Goal: Use online tool/utility: Utilize a website feature to perform a specific function

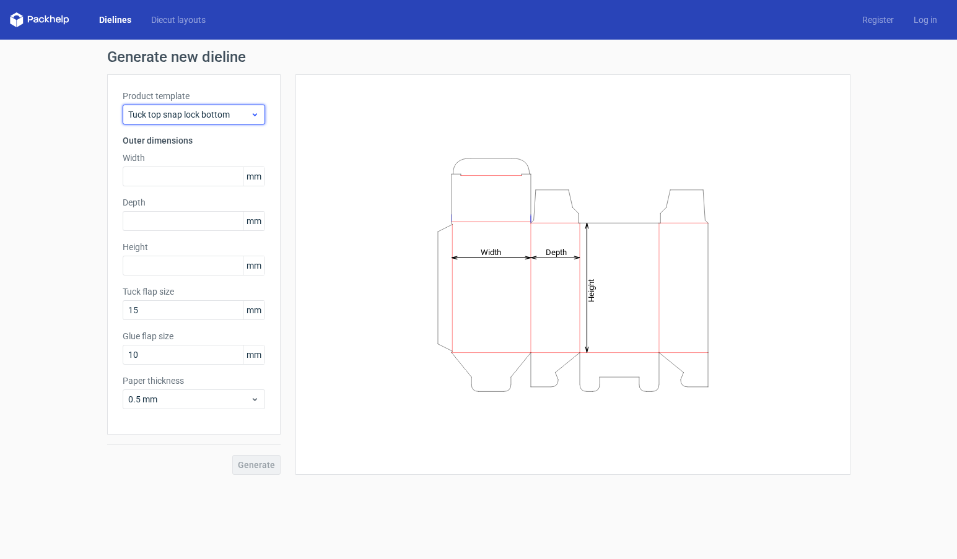
click at [250, 118] on span "Tuck top snap lock bottom" at bounding box center [189, 114] width 122 height 12
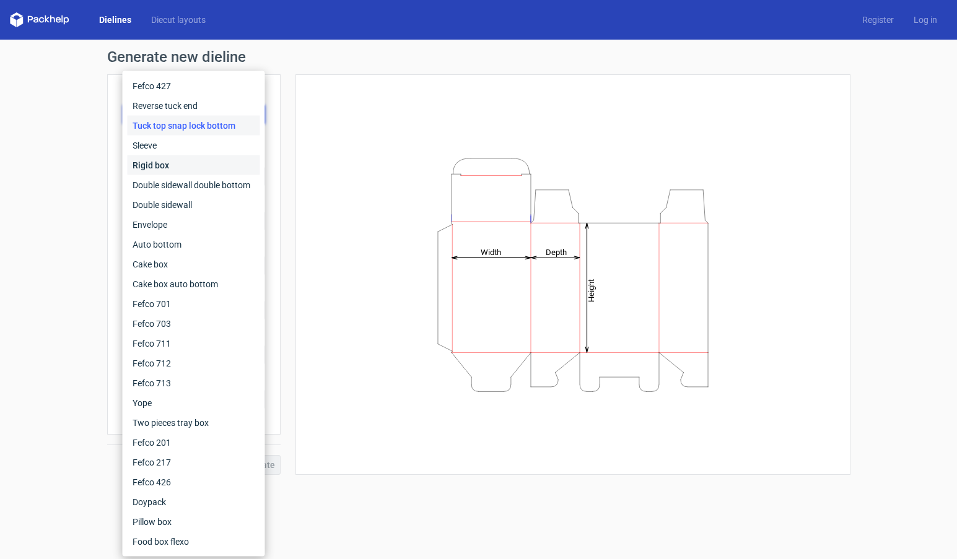
click at [214, 163] on div "Rigid box" at bounding box center [194, 165] width 133 height 20
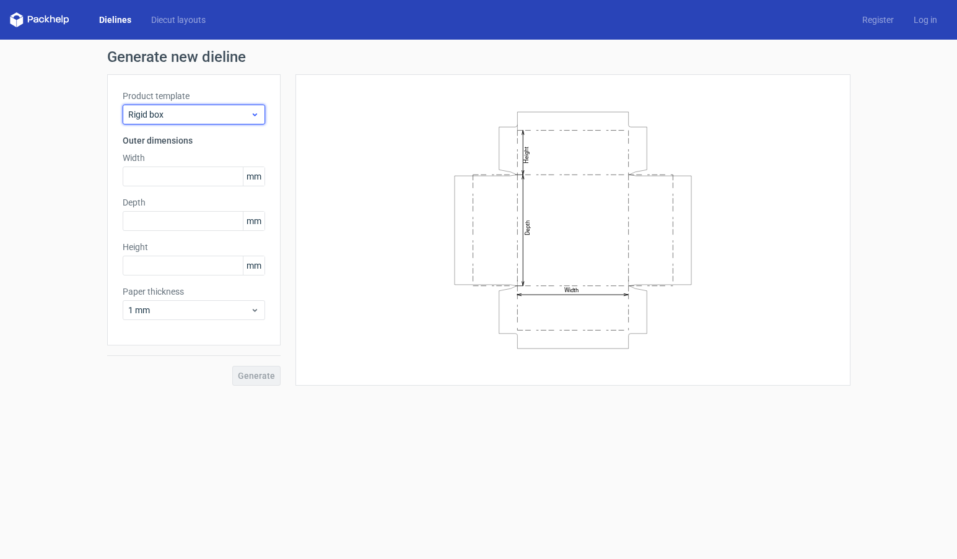
click at [240, 113] on span "Rigid box" at bounding box center [189, 114] width 122 height 12
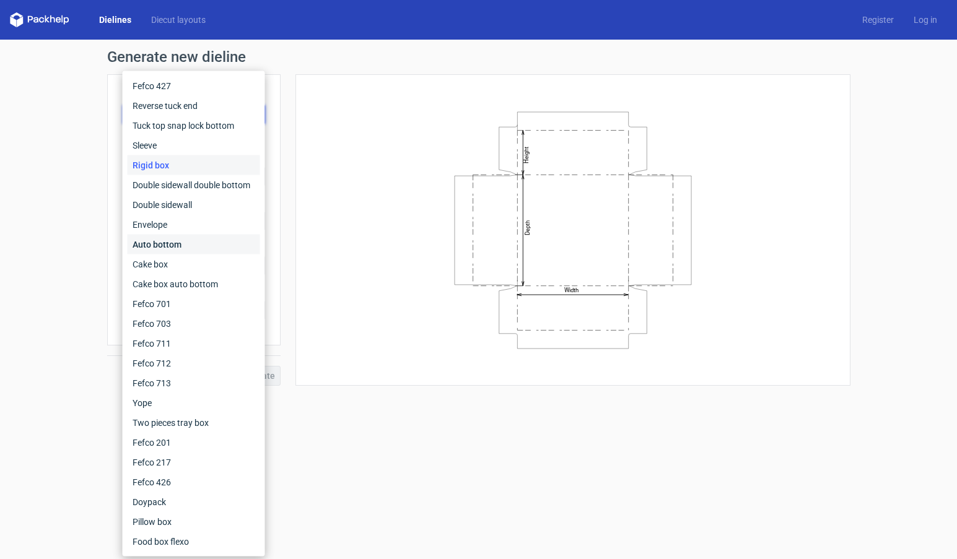
click at [206, 243] on div "Auto bottom" at bounding box center [194, 245] width 133 height 20
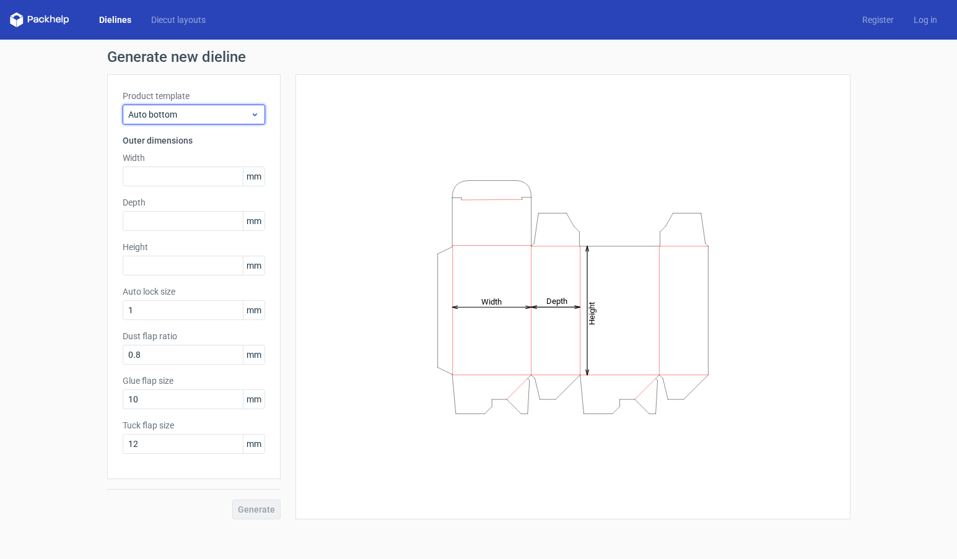
click at [233, 116] on span "Auto bottom" at bounding box center [189, 114] width 122 height 12
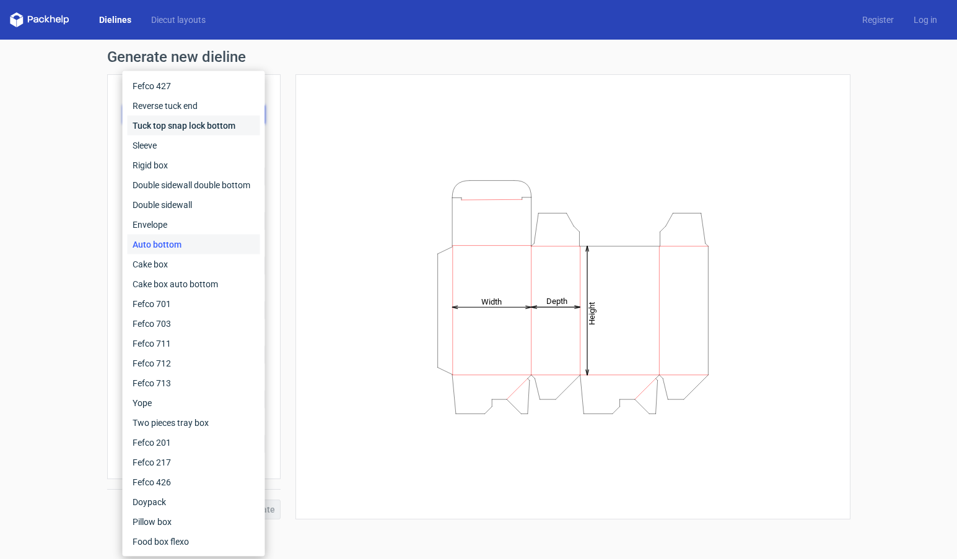
click at [232, 124] on div "Tuck top snap lock bottom" at bounding box center [194, 126] width 133 height 20
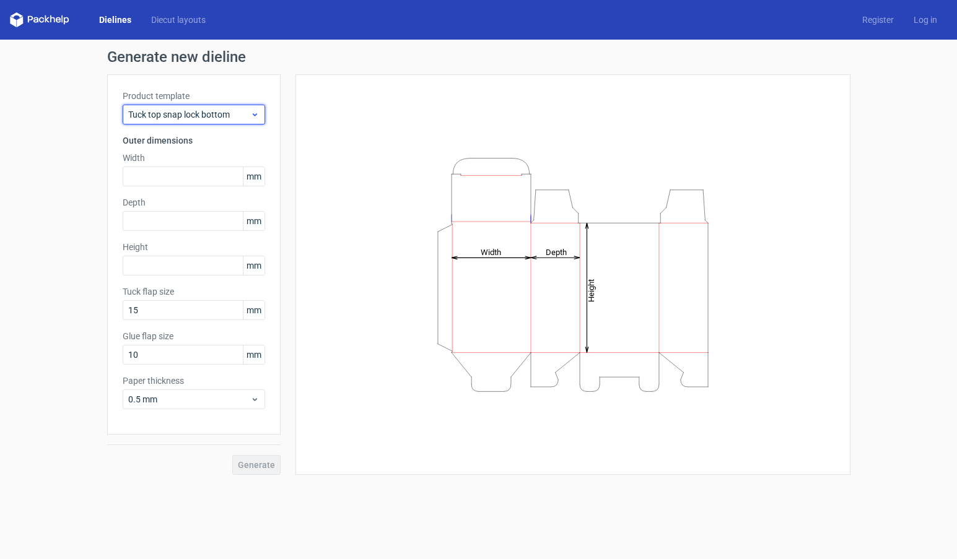
click at [206, 114] on span "Tuck top snap lock bottom" at bounding box center [189, 114] width 122 height 12
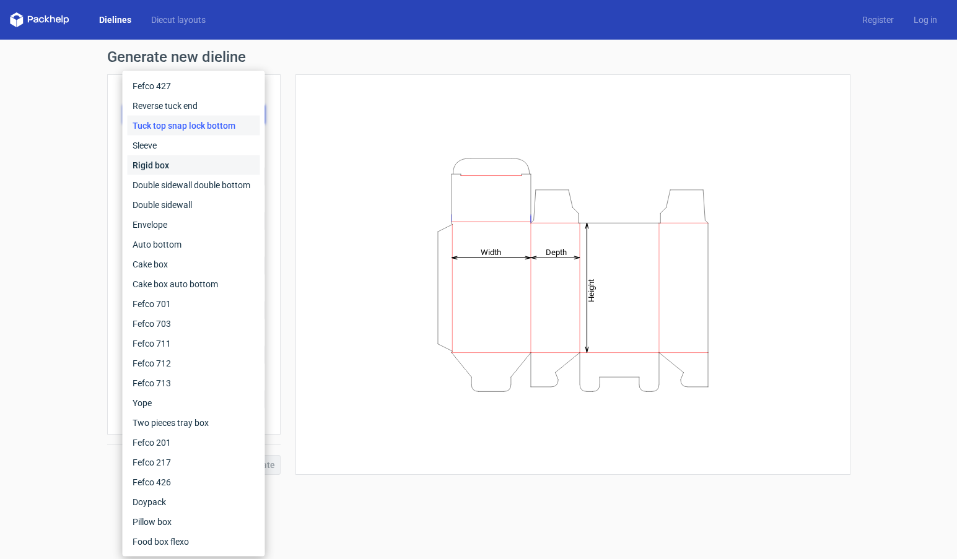
click at [202, 160] on div "Rigid box" at bounding box center [194, 165] width 133 height 20
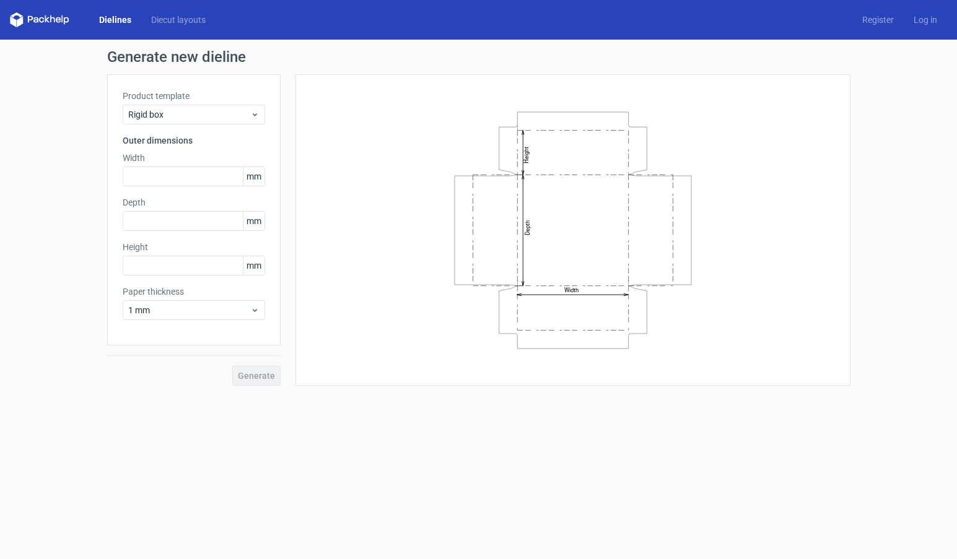
click at [260, 183] on span "mm" at bounding box center [254, 176] width 22 height 19
click at [259, 179] on span "mm" at bounding box center [254, 176] width 22 height 19
click at [199, 21] on link "Diecut layouts" at bounding box center [178, 20] width 74 height 12
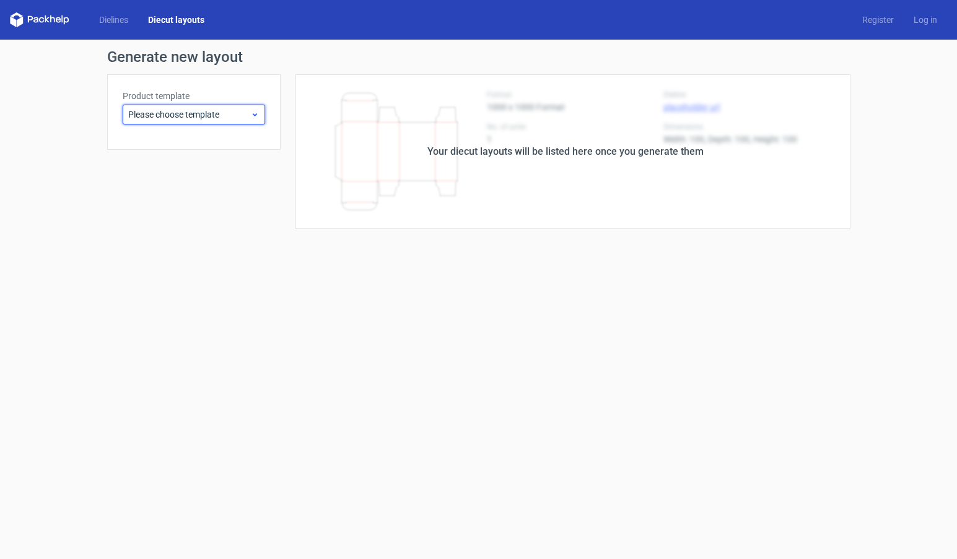
click at [235, 117] on span "Please choose template" at bounding box center [189, 114] width 122 height 12
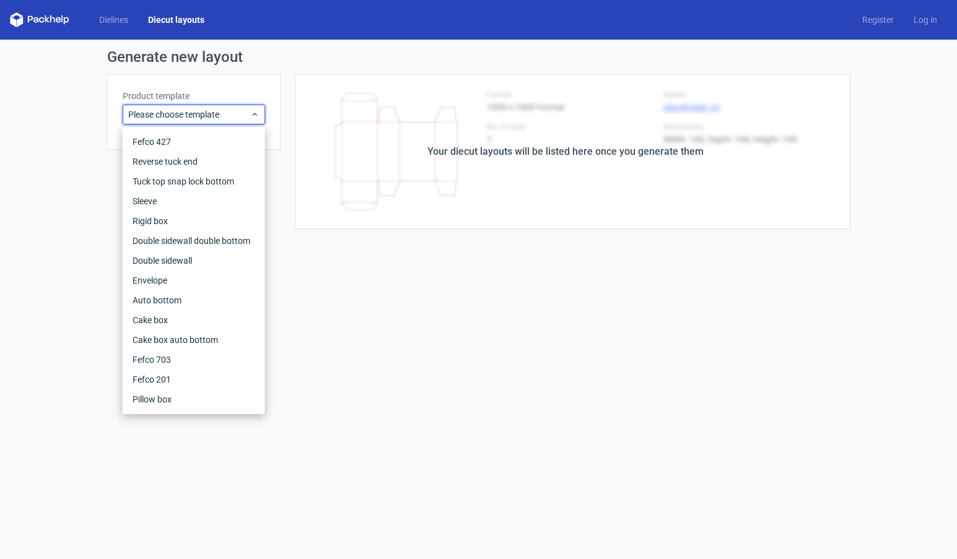
click at [97, 96] on div "Generate new layout Product template Please choose template Your diecut layouts…" at bounding box center [478, 139] width 957 height 199
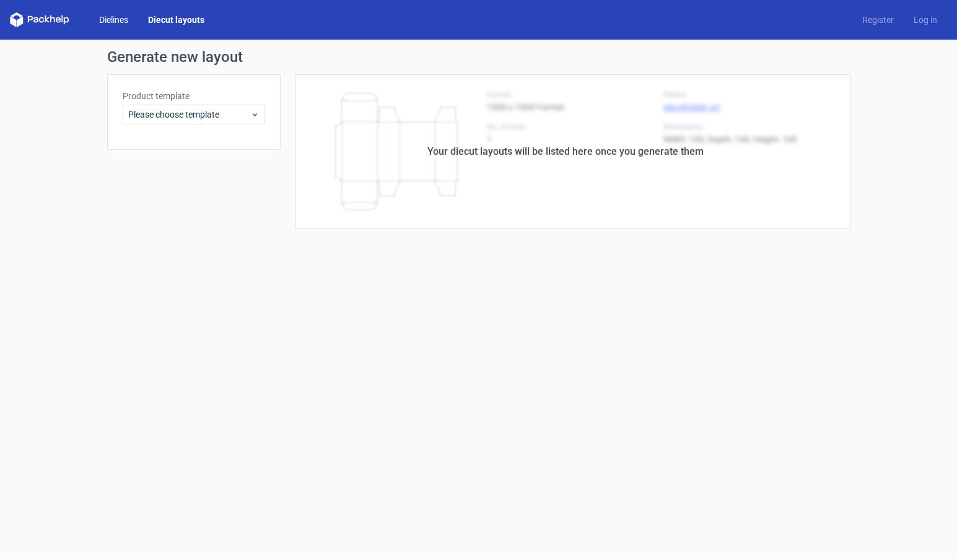
click at [127, 19] on link "Dielines" at bounding box center [113, 20] width 49 height 12
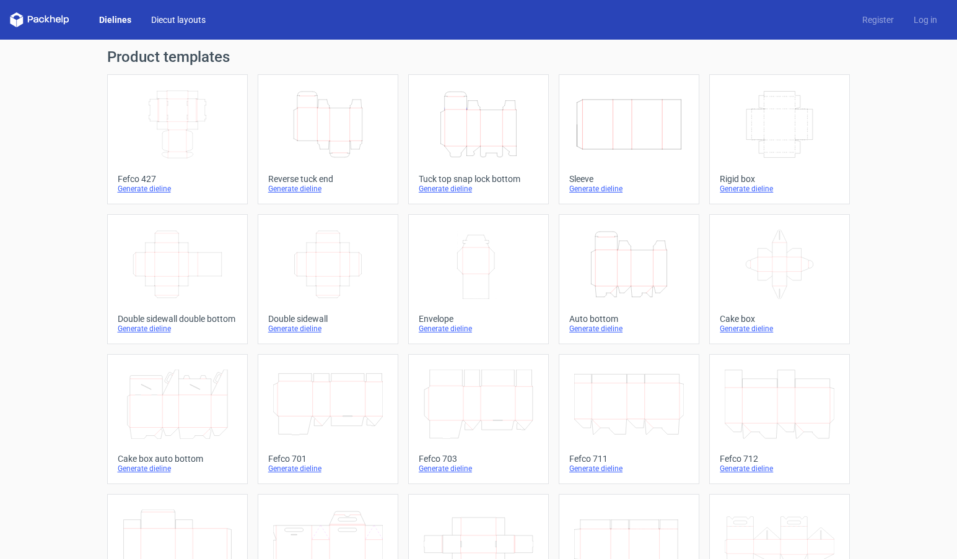
click at [188, 25] on link "Diecut layouts" at bounding box center [178, 20] width 74 height 12
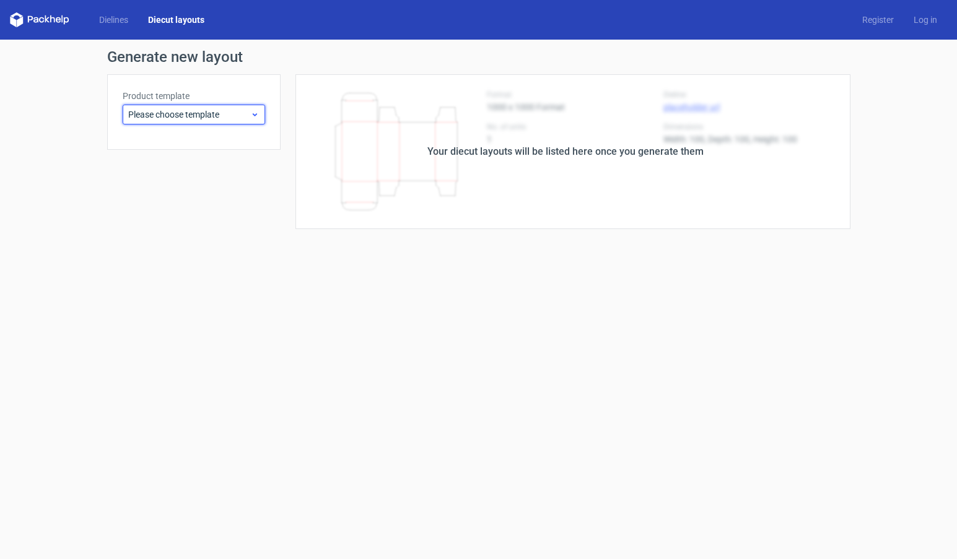
click at [193, 111] on span "Please choose template" at bounding box center [189, 114] width 122 height 12
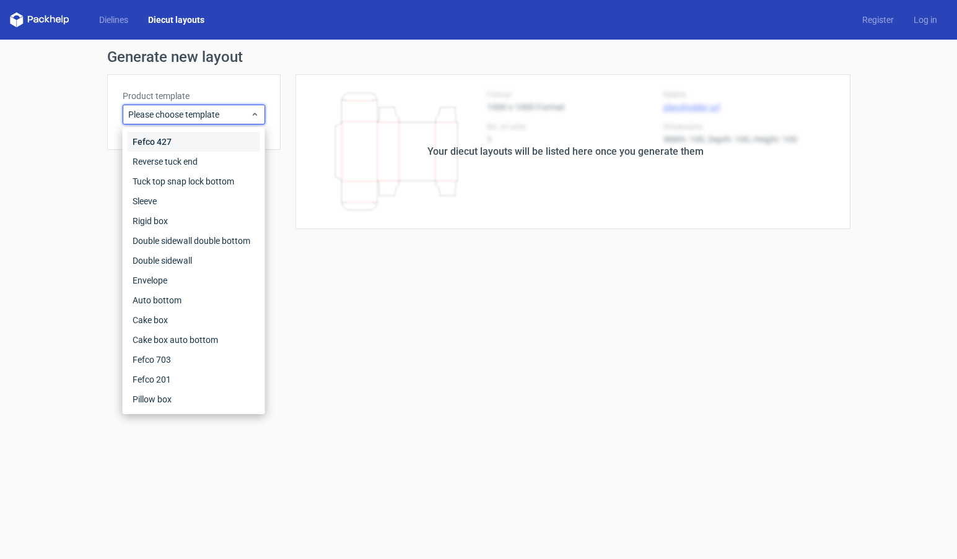
click at [186, 147] on div "Fefco 427" at bounding box center [194, 142] width 133 height 20
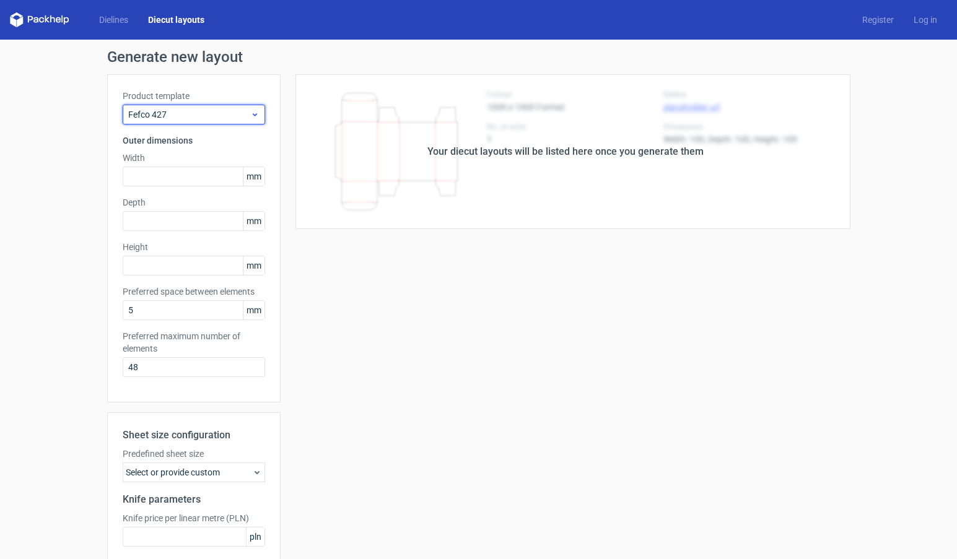
click at [219, 115] on span "Fefco 427" at bounding box center [189, 114] width 122 height 12
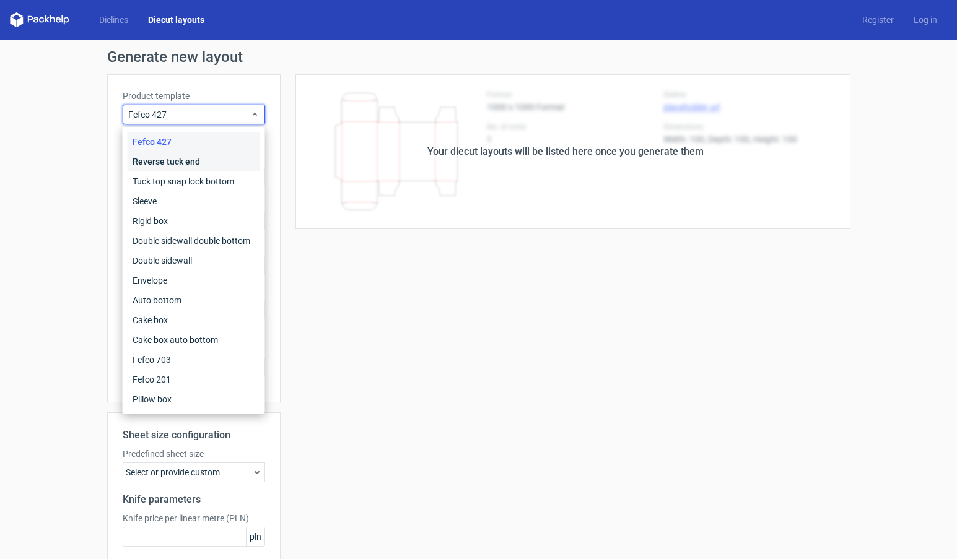
click at [203, 157] on div "Reverse tuck end" at bounding box center [194, 162] width 133 height 20
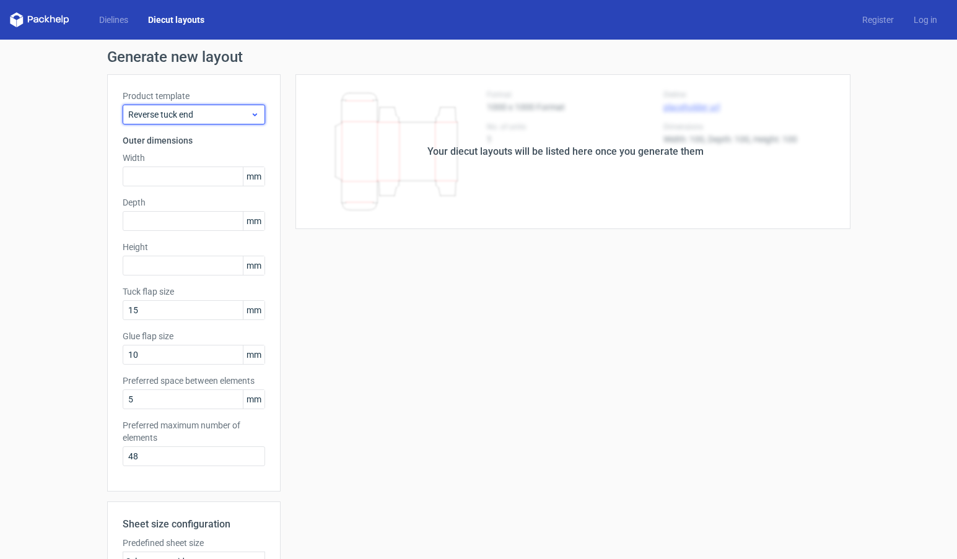
click at [222, 120] on span "Reverse tuck end" at bounding box center [189, 114] width 122 height 12
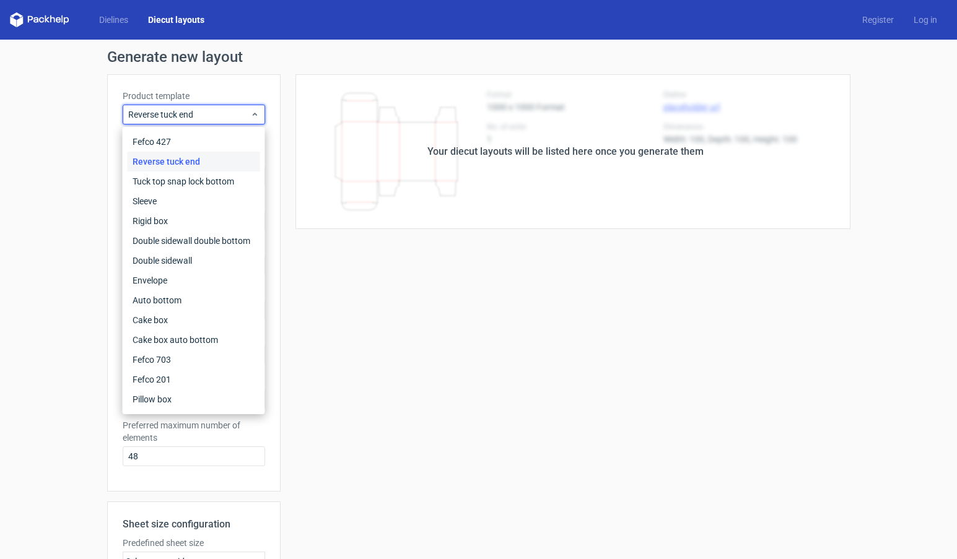
drag, startPoint x: 310, startPoint y: 293, endPoint x: 278, endPoint y: 139, distance: 157.1
click at [310, 291] on div "Your diecut layouts will be listed here once you generate them Height Depth Wid…" at bounding box center [566, 410] width 570 height 672
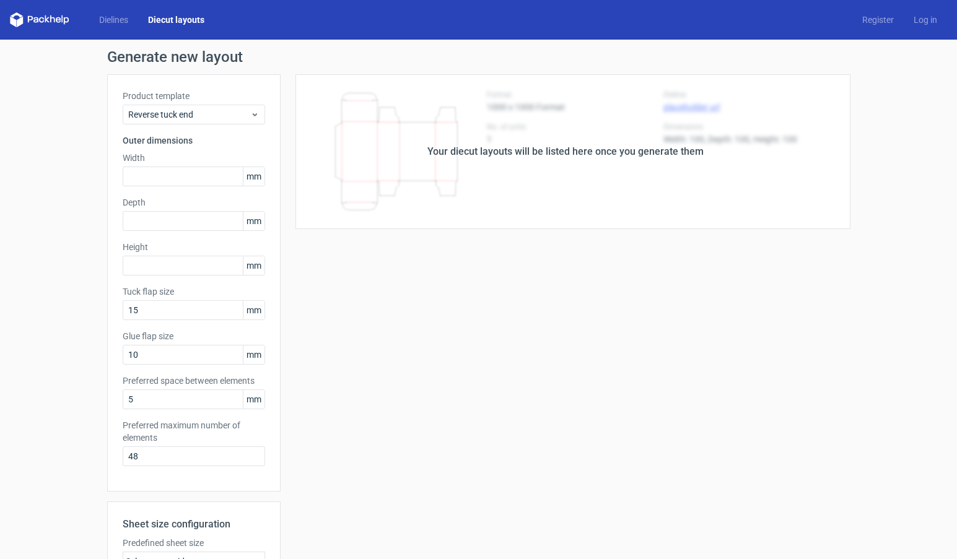
click at [36, 24] on icon at bounding box center [39, 19] width 59 height 15
click at [20, 22] on polygon at bounding box center [20, 21] width 6 height 11
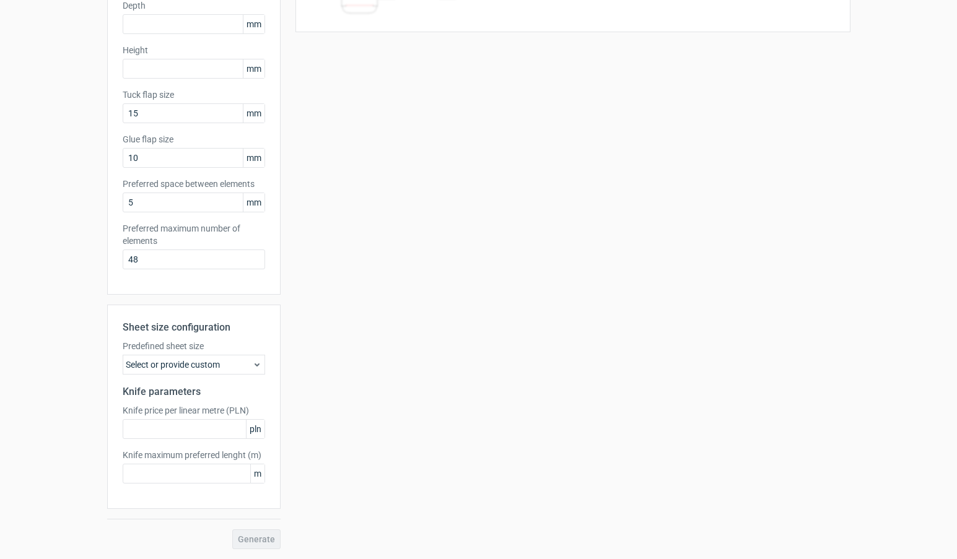
scroll to position [197, 0]
click at [251, 371] on div "Select or provide custom" at bounding box center [194, 365] width 142 height 20
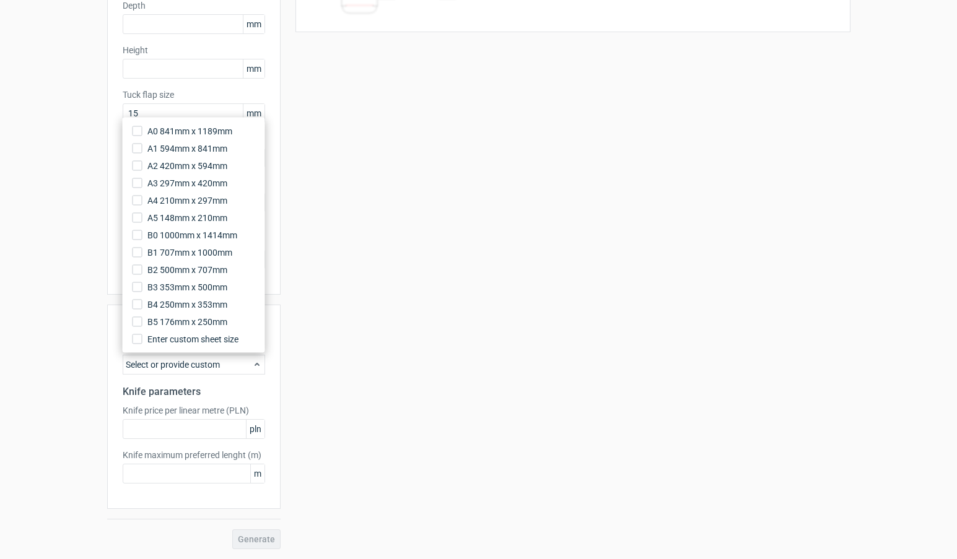
click at [352, 352] on div "Your diecut layouts will be listed here once you generate them Height Depth Wid…" at bounding box center [566, 213] width 570 height 672
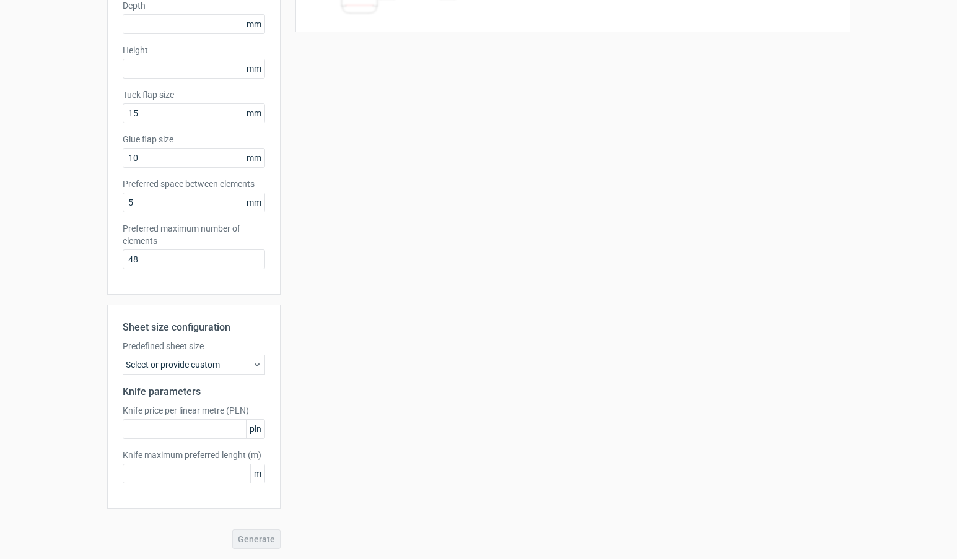
scroll to position [0, 0]
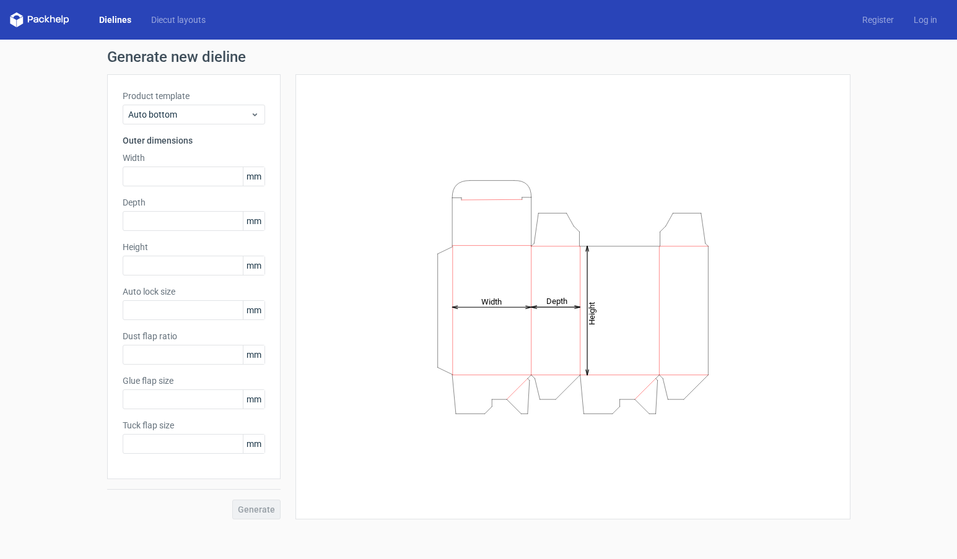
type input "1"
type input "0.8"
type input "10"
type input "12"
